Goal: Find specific fact: Find specific page/section

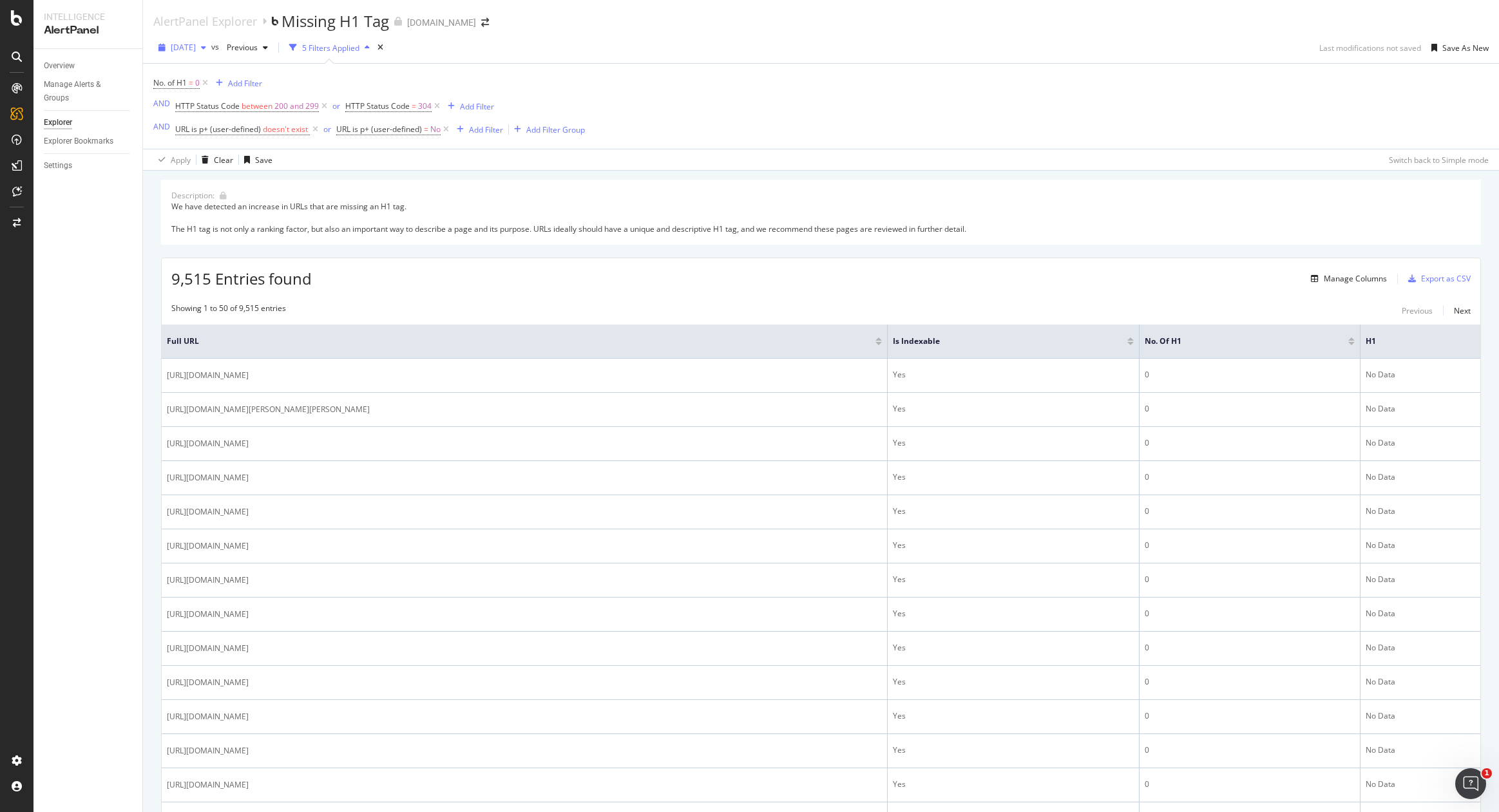
click at [206, 47] on icon "button" at bounding box center [203, 48] width 5 height 8
click at [203, 70] on div "[DATE]" at bounding box center [205, 73] width 67 height 12
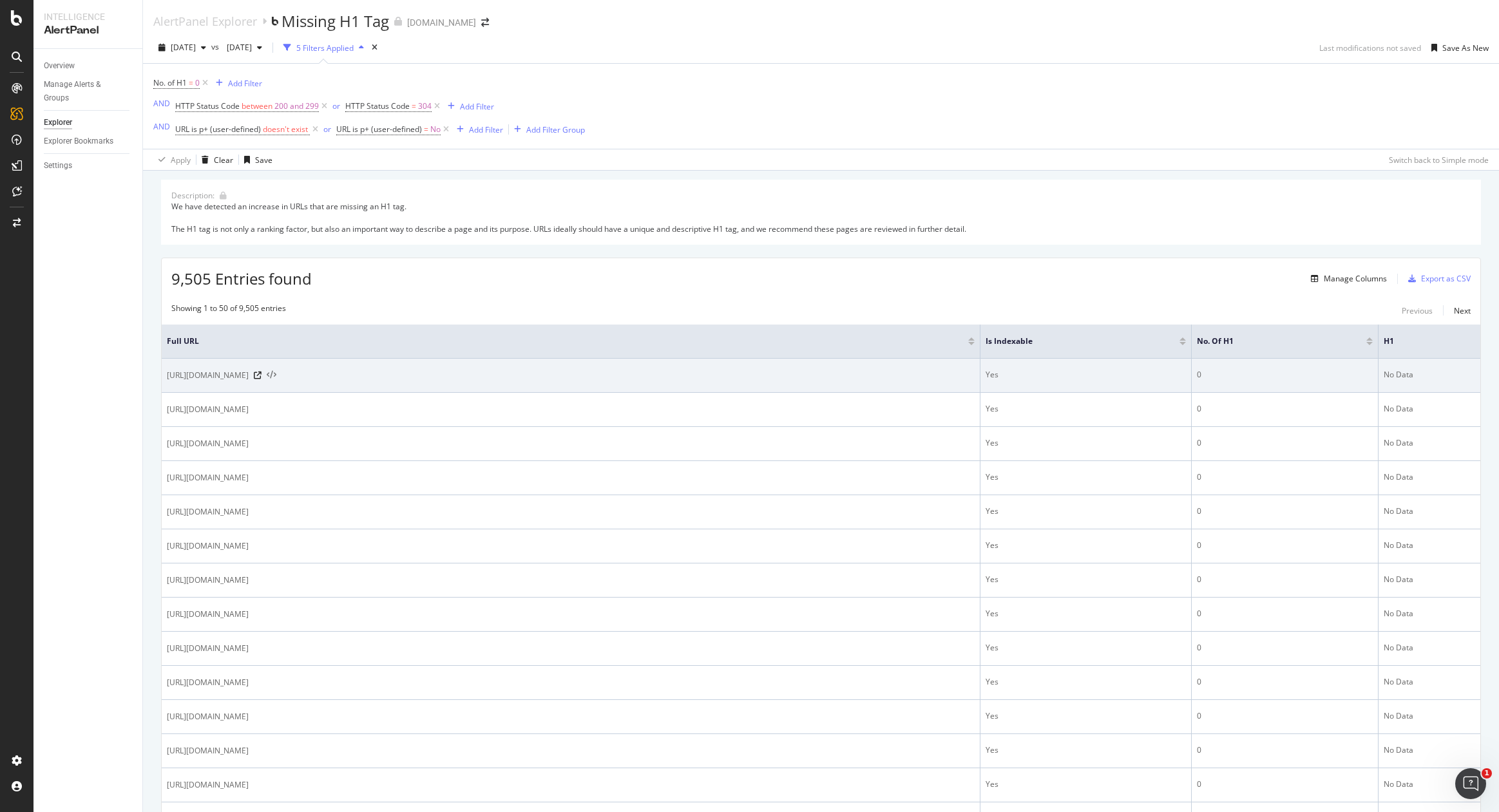
click at [277, 371] on icon at bounding box center [271, 375] width 9 height 9
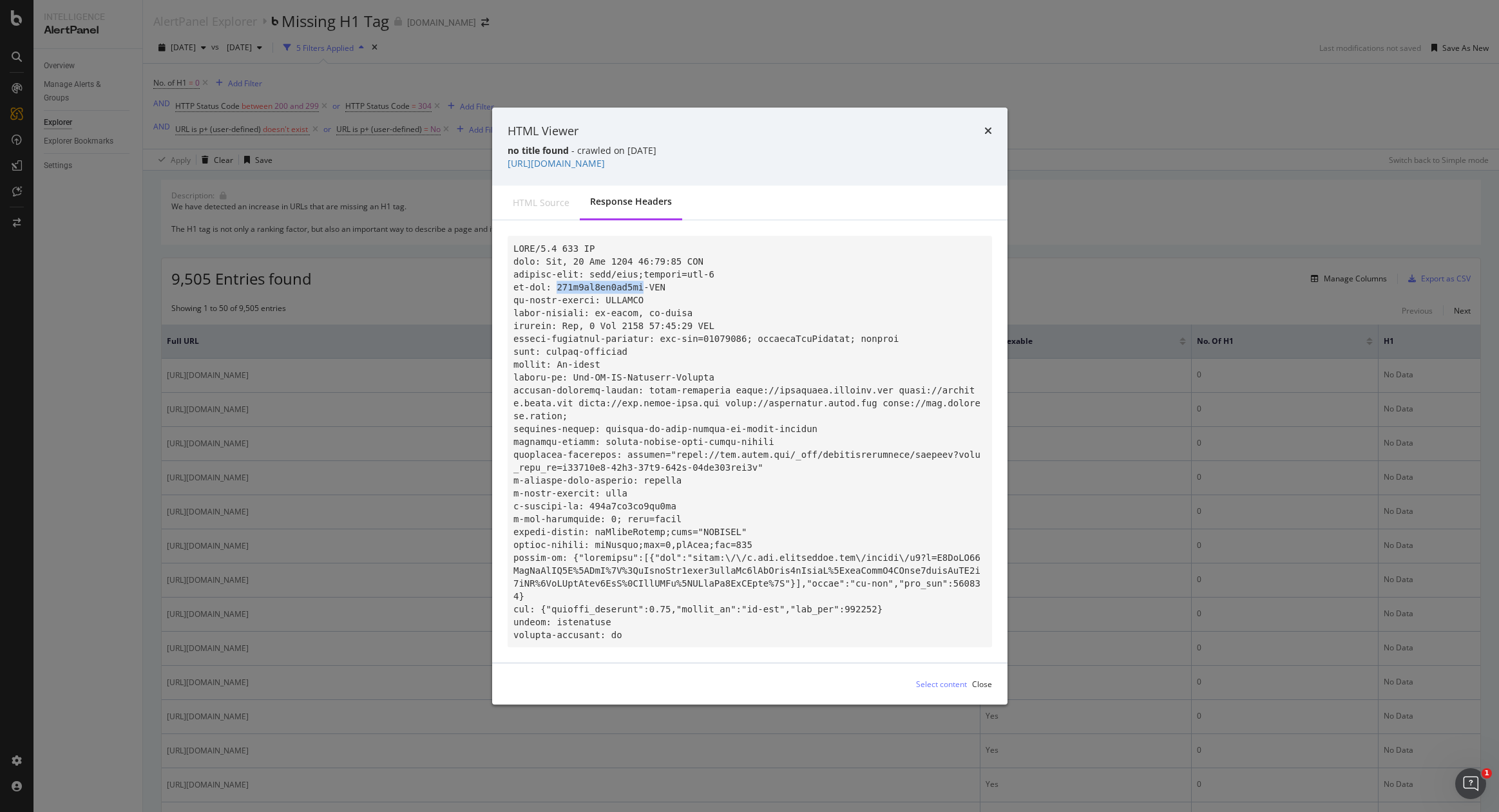
drag, startPoint x: 556, startPoint y: 277, endPoint x: 643, endPoint y: 274, distance: 87.1
click at [643, 274] on code "modal" at bounding box center [746, 441] width 467 height 397
copy code "982b2dc2eb5bc1cf"
click at [535, 197] on div "HTML source" at bounding box center [541, 203] width 57 height 13
click at [646, 195] on div "Response Headers" at bounding box center [631, 201] width 82 height 13
